Goal: Information Seeking & Learning: Learn about a topic

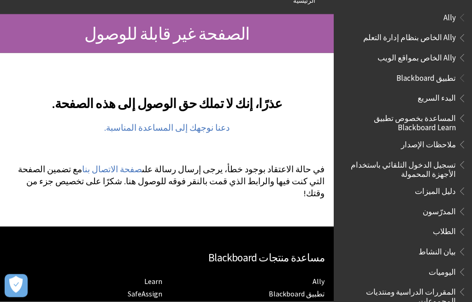
scroll to position [62, 0]
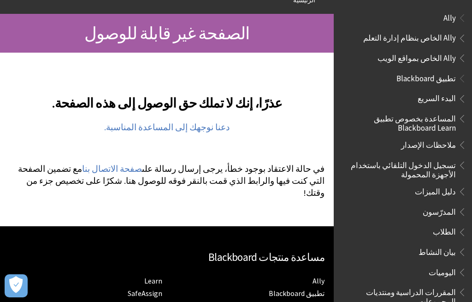
click at [138, 129] on link "دعنا نوجهك إلى المساعدة المناسبة." at bounding box center [166, 127] width 125 height 11
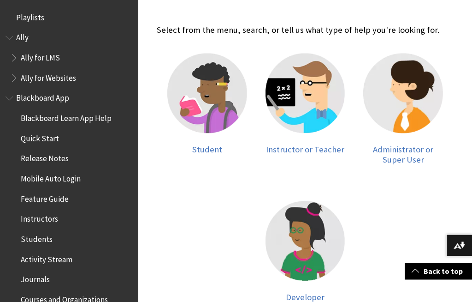
scroll to position [173, 0]
click at [294, 247] on img at bounding box center [306, 241] width 80 height 80
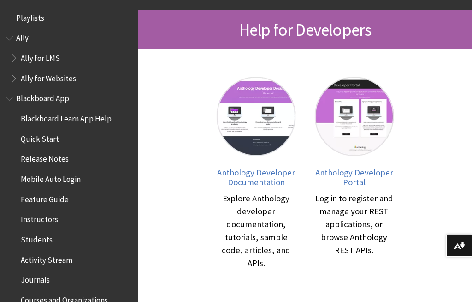
scroll to position [147, 0]
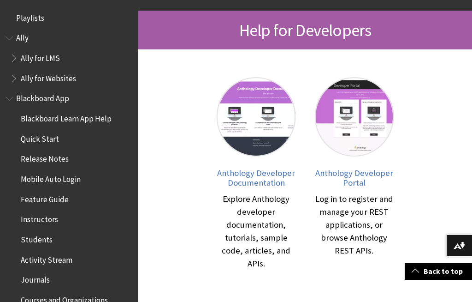
click at [236, 174] on span "Anthology Developer Documentation" at bounding box center [256, 177] width 78 height 21
